Goal: Information Seeking & Learning: Learn about a topic

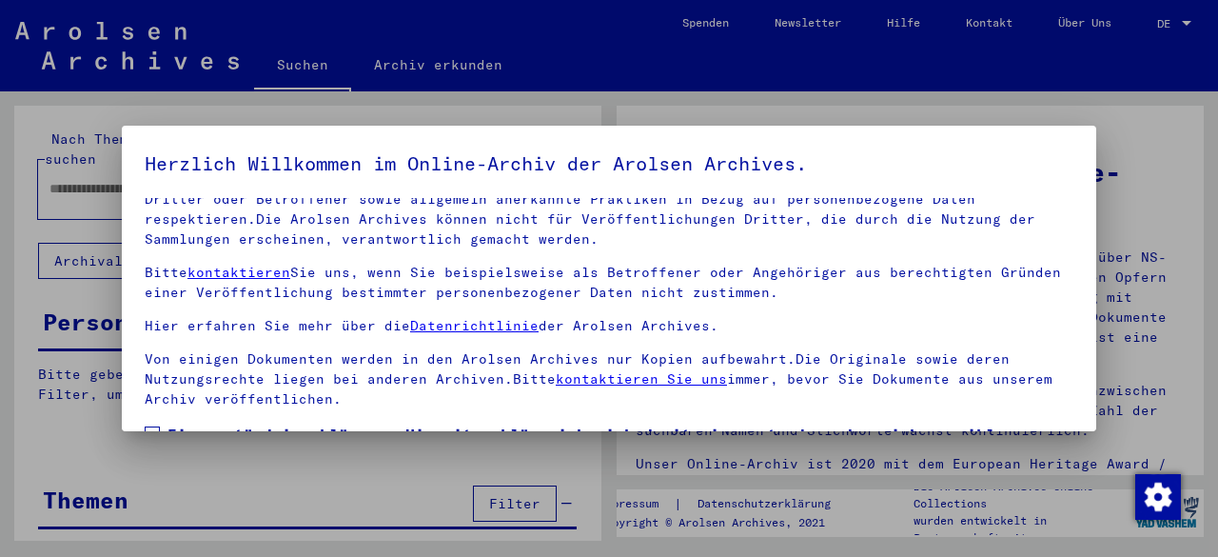
scroll to position [150, 0]
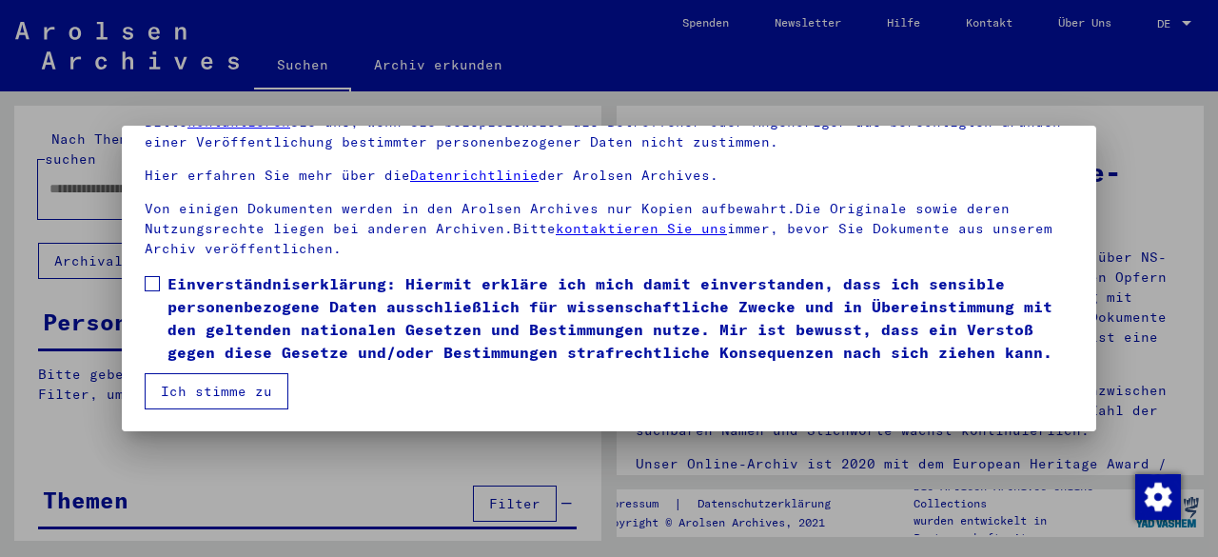
click at [143, 265] on mat-dialog-content "Unsere Nutzungsbedingungen wurden durch den Internationalen Ausschuss als obers…" at bounding box center [609, 229] width 974 height 362
click at [162, 272] on label "Einverständniserklärung: Hiermit erkläre ich mich damit einverstanden, dass ich…" at bounding box center [609, 317] width 929 height 91
click at [183, 393] on button "Ich stimme zu" at bounding box center [217, 391] width 144 height 36
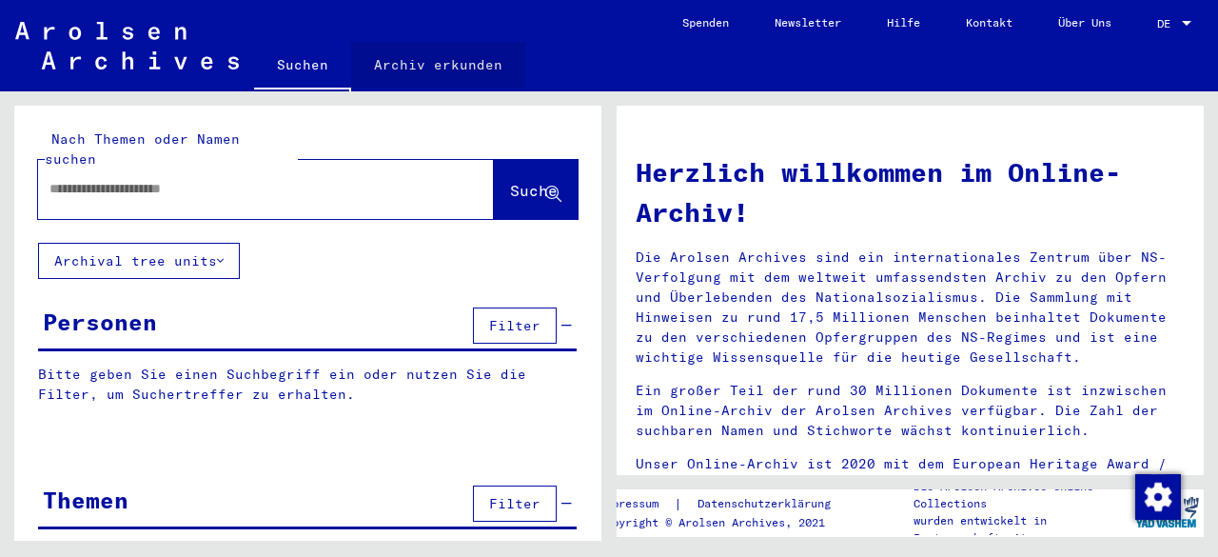
click at [477, 71] on link "Archiv erkunden" at bounding box center [438, 65] width 174 height 46
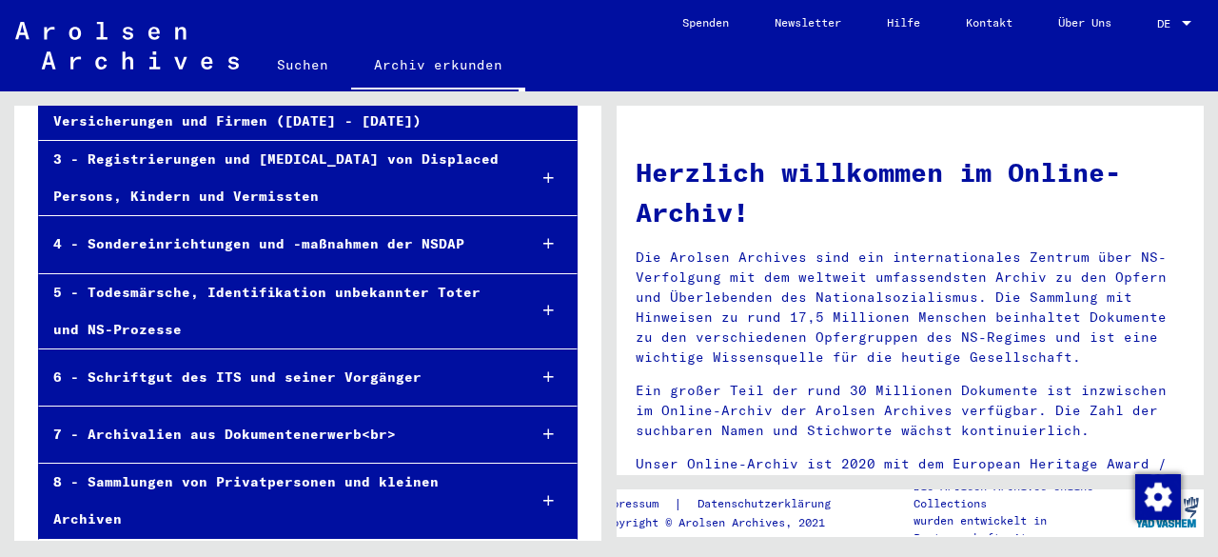
scroll to position [340, 0]
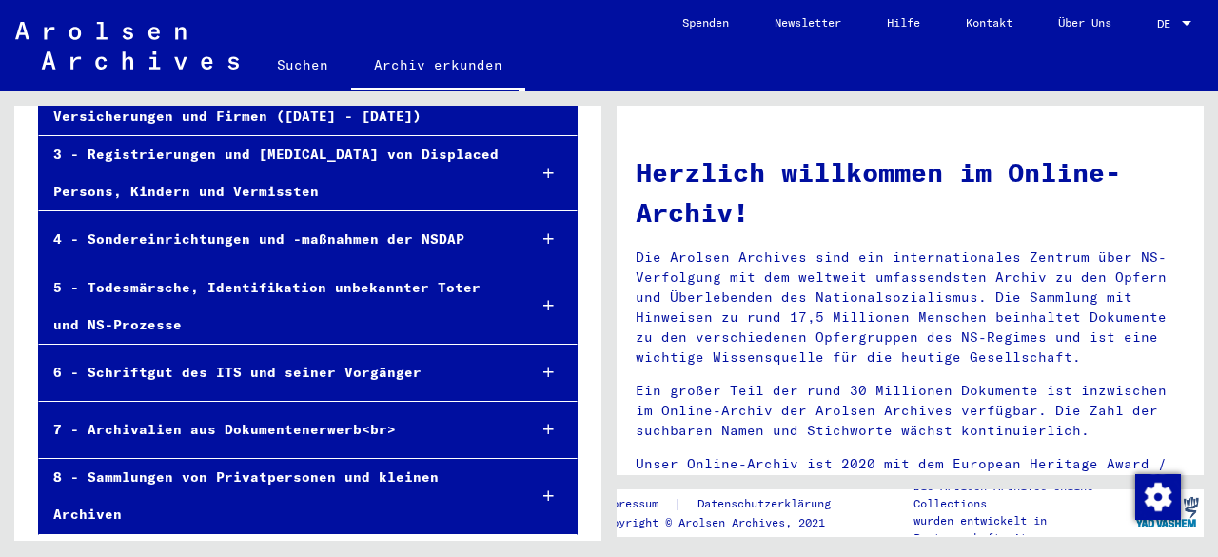
drag, startPoint x: 128, startPoint y: 479, endPoint x: 202, endPoint y: 480, distance: 74.2
click at [128, 480] on div "8 - Sammlungen von Privatpersonen und kleinen Archiven" at bounding box center [275, 496] width 472 height 74
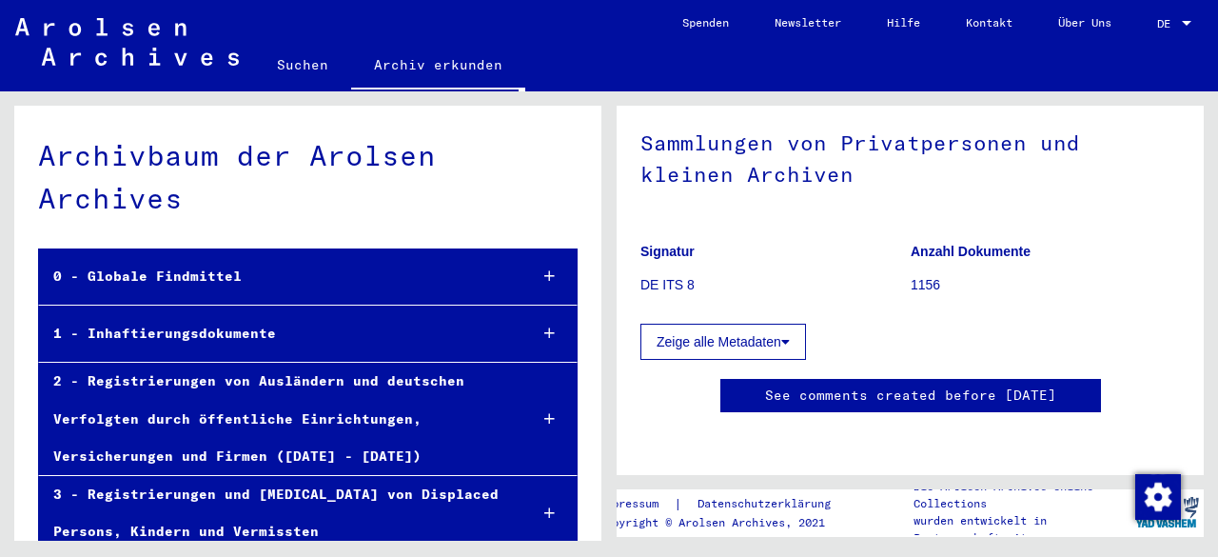
click at [542, 273] on div at bounding box center [549, 276] width 54 height 56
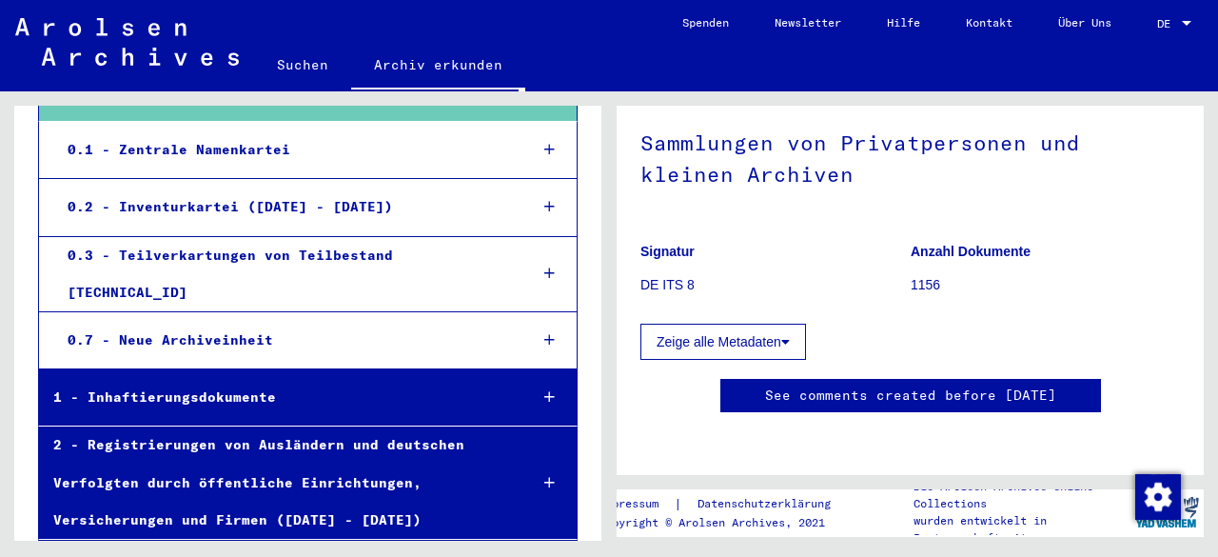
scroll to position [285, 0]
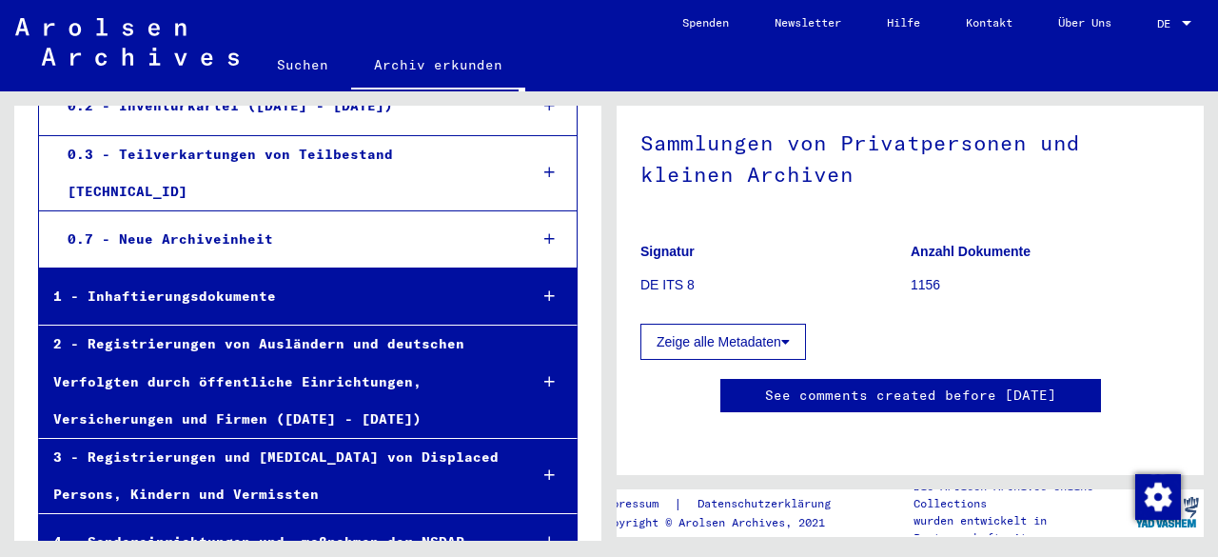
click at [541, 279] on div at bounding box center [549, 296] width 54 height 56
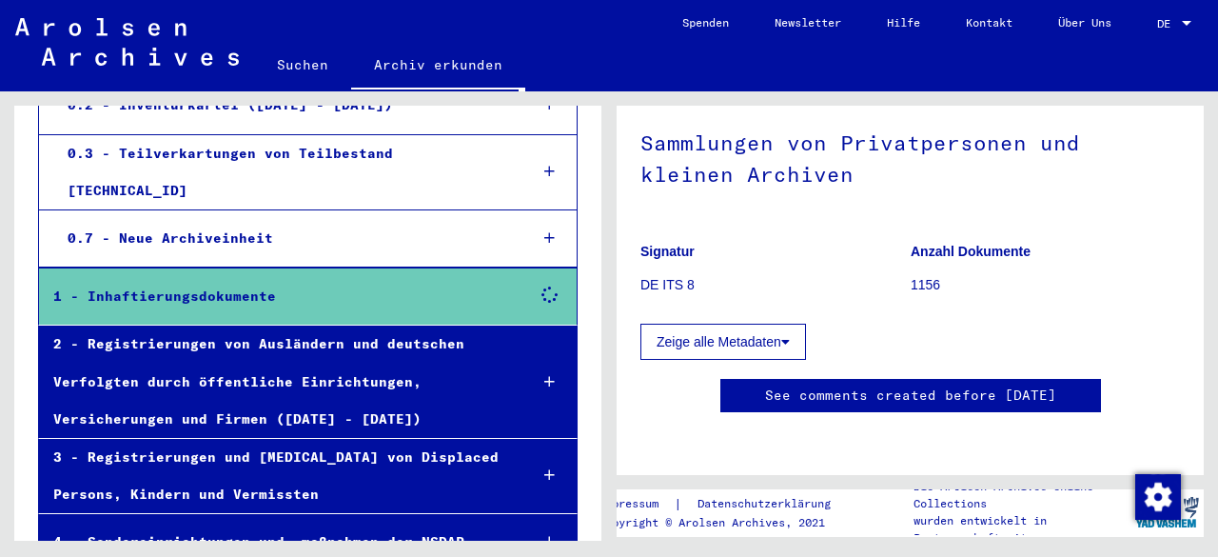
scroll to position [285, 0]
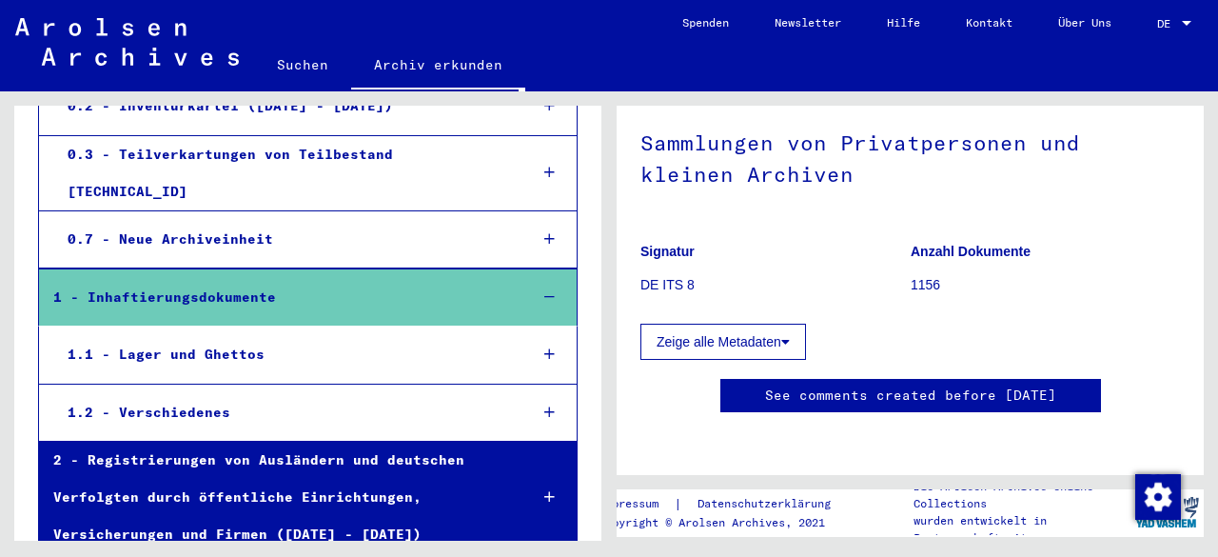
click at [544, 347] on icon at bounding box center [549, 353] width 10 height 13
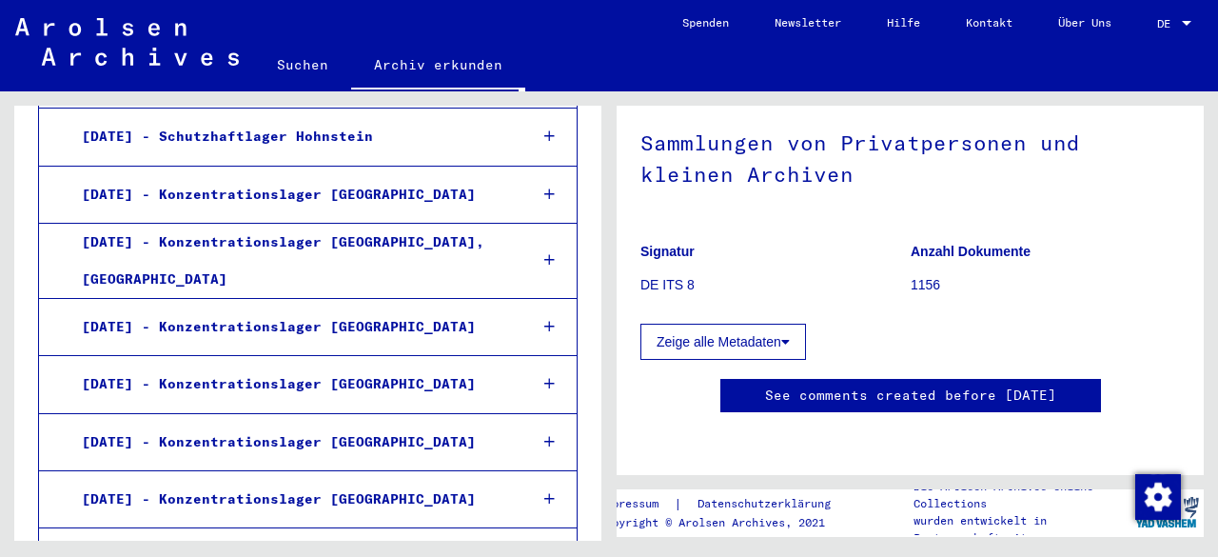
scroll to position [547, 0]
